Goal: Information Seeking & Learning: Learn about a topic

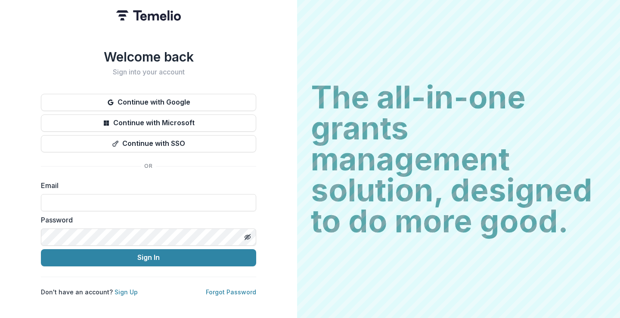
click at [123, 115] on button "Continue with Microsoft" at bounding box center [148, 123] width 215 height 17
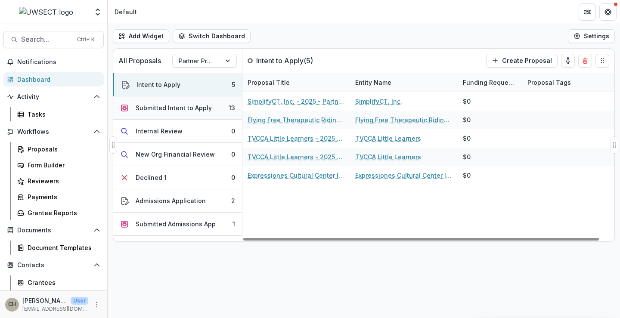
click at [171, 105] on div "Submitted Intent to Apply" at bounding box center [174, 107] width 76 height 9
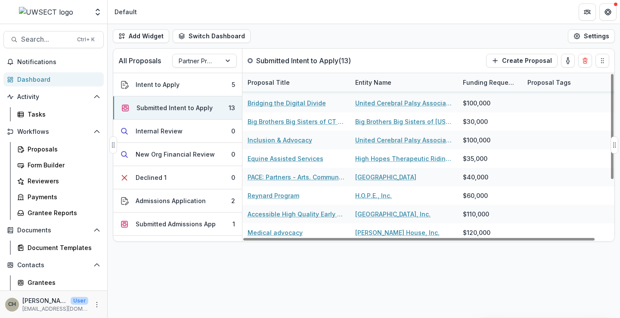
scroll to position [91, 0]
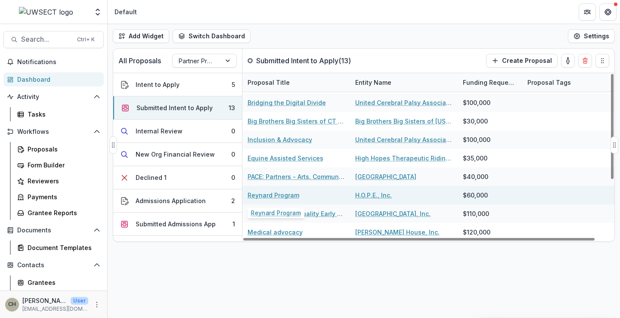
click at [281, 195] on link "Reynard Program" at bounding box center [274, 195] width 52 height 9
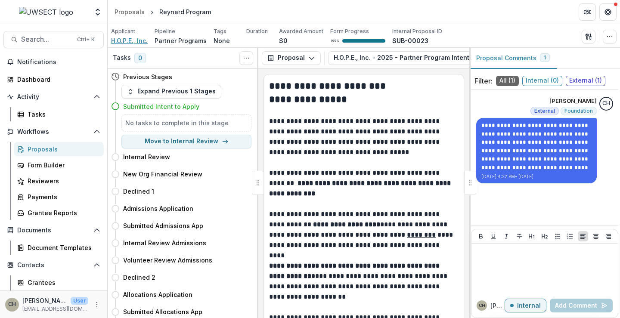
click at [128, 40] on span "H.O.P.E., Inc." at bounding box center [129, 40] width 37 height 9
